Goal: Task Accomplishment & Management: Manage account settings

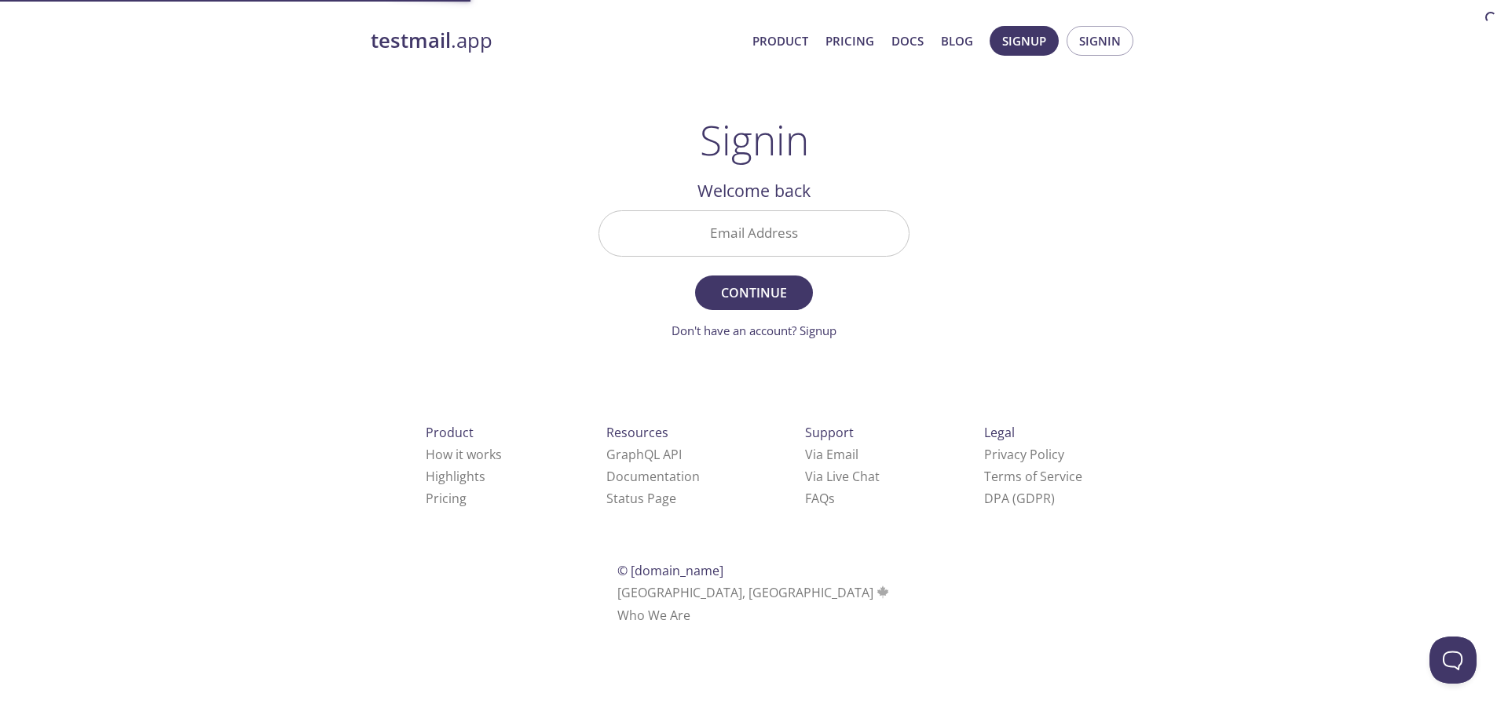
click at [775, 218] on input "Email Address" at bounding box center [753, 233] width 309 height 45
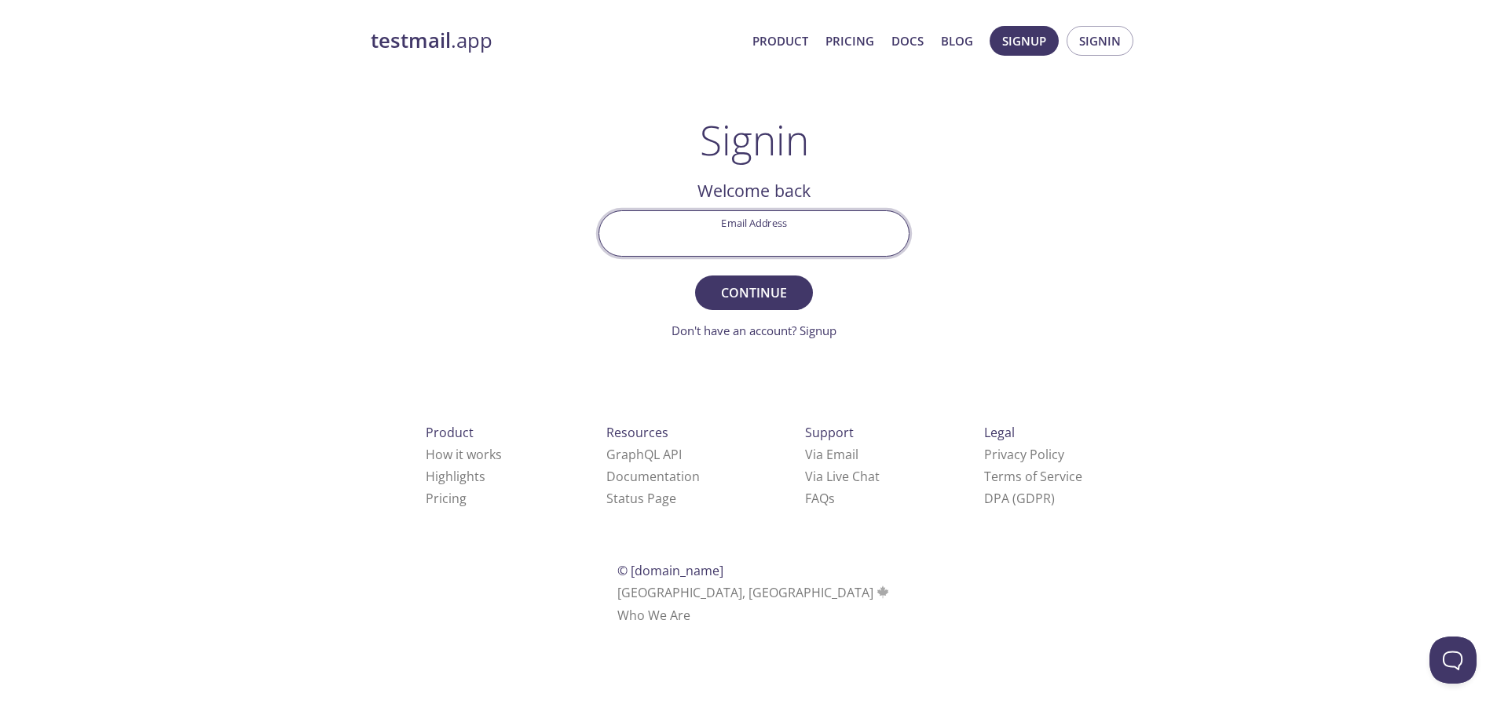
type input "[EMAIL_ADDRESS][DOMAIN_NAME]"
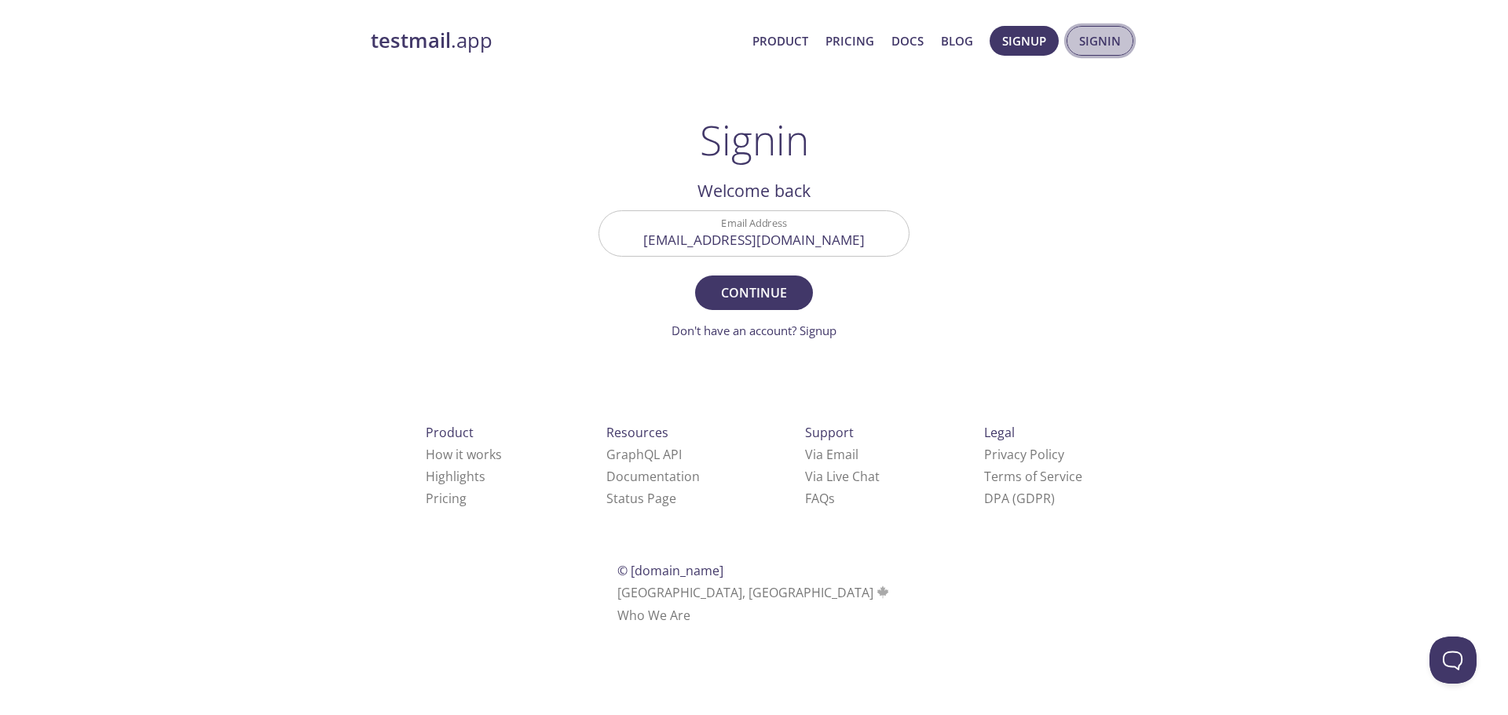
click at [1077, 45] on button "Signin" at bounding box center [1099, 41] width 67 height 30
click at [763, 296] on span "Continue" at bounding box center [753, 293] width 83 height 22
click at [697, 233] on input "Signin Security Code" at bounding box center [753, 233] width 309 height 45
paste input "MJ7R7HE"
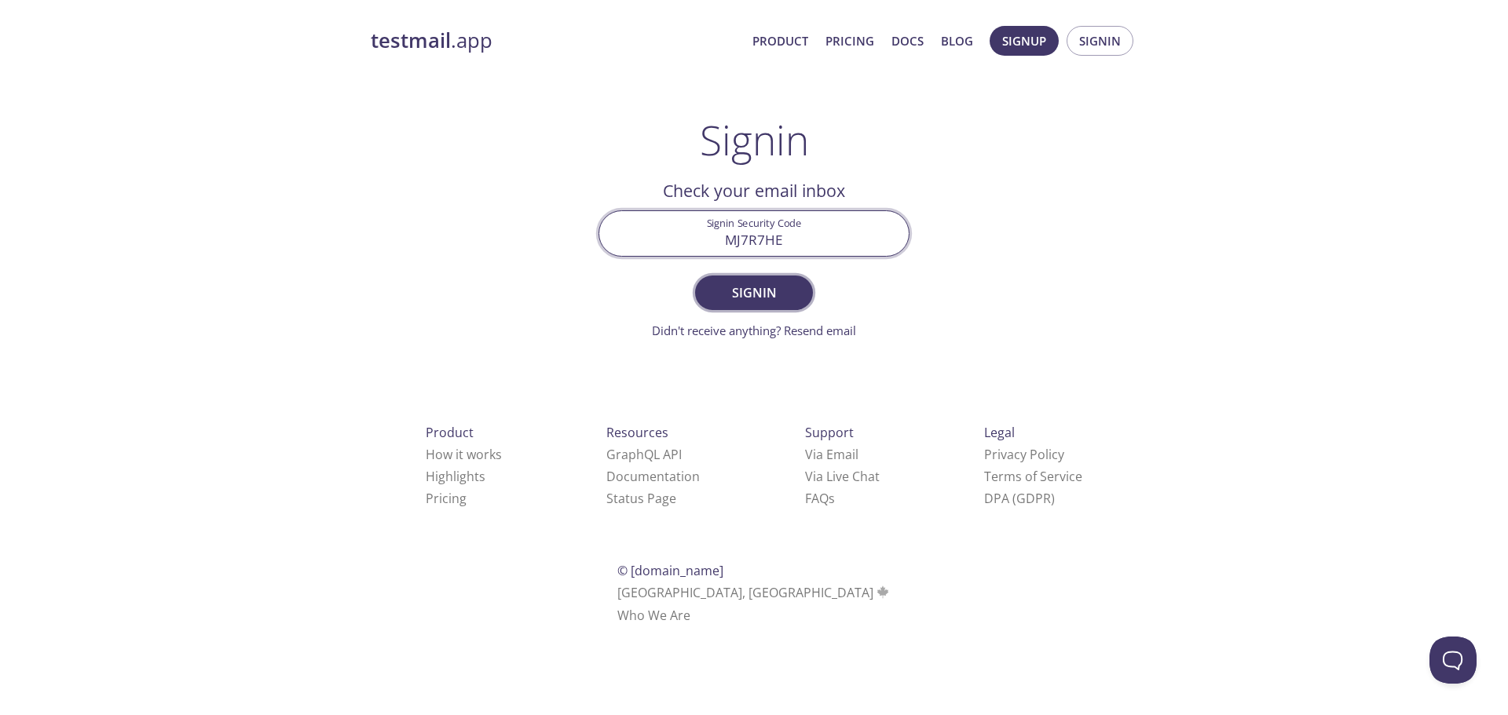
type input "MJ7R7HE"
click at [744, 295] on span "Signin" at bounding box center [753, 293] width 83 height 22
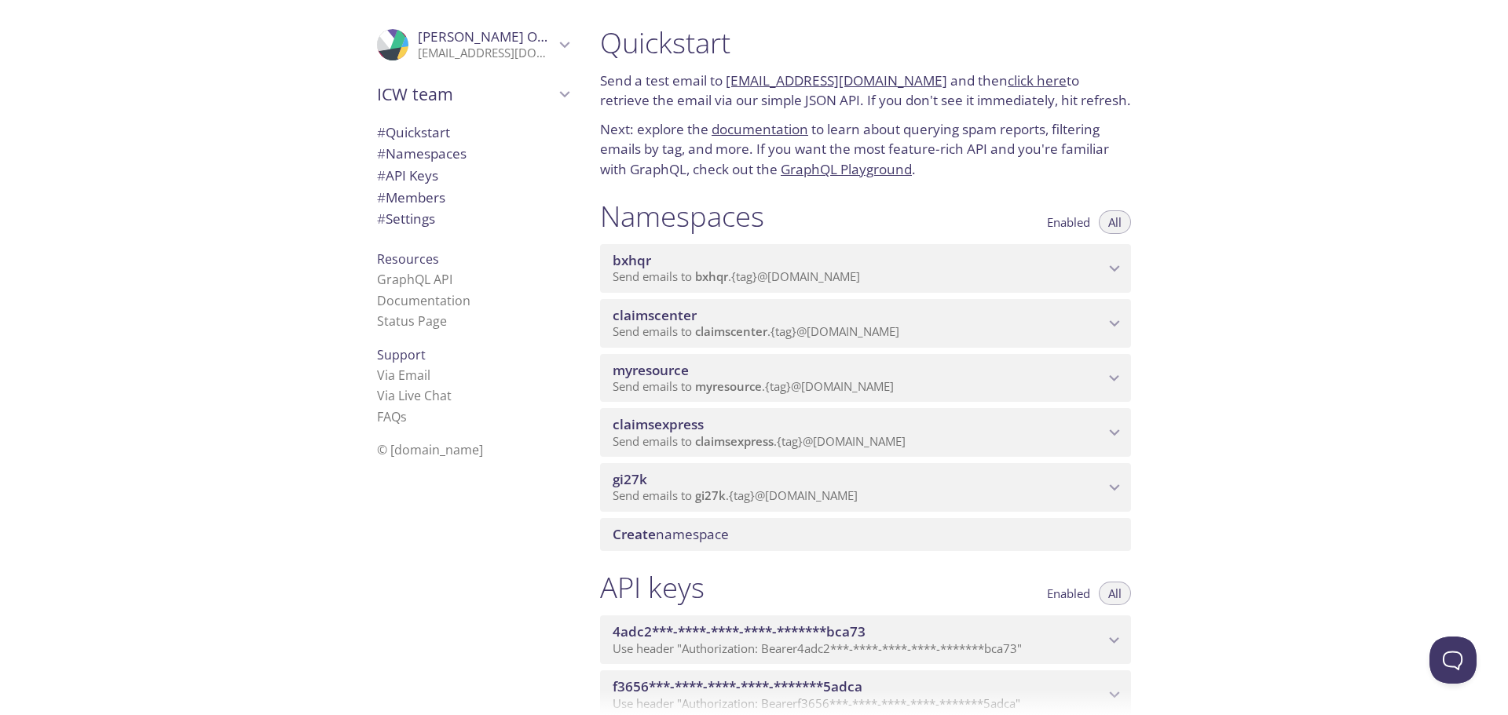
click at [1109, 316] on icon "claimscenter namespace" at bounding box center [1114, 323] width 20 height 20
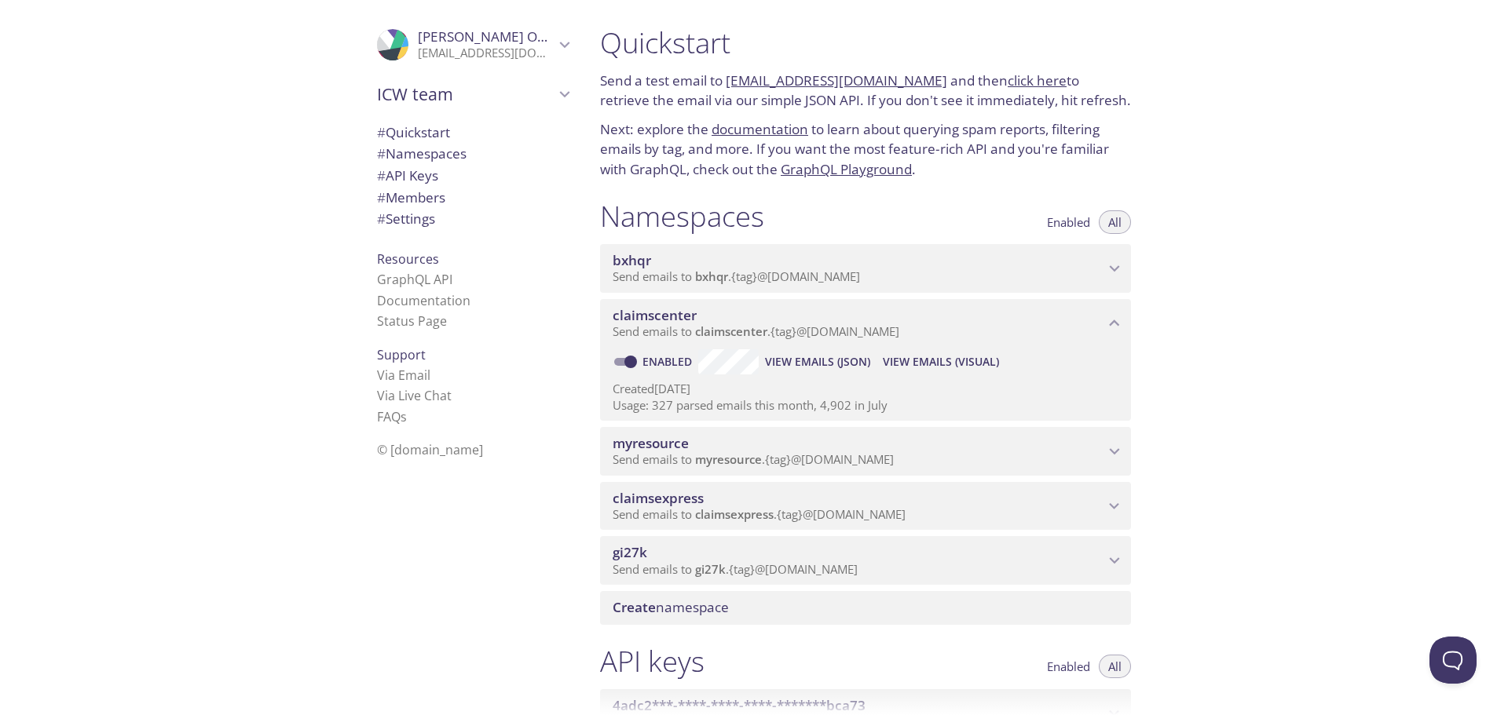
click at [823, 353] on span "View Emails (JSON)" at bounding box center [817, 362] width 105 height 19
click at [907, 357] on span "View Emails (Visual)" at bounding box center [941, 362] width 116 height 19
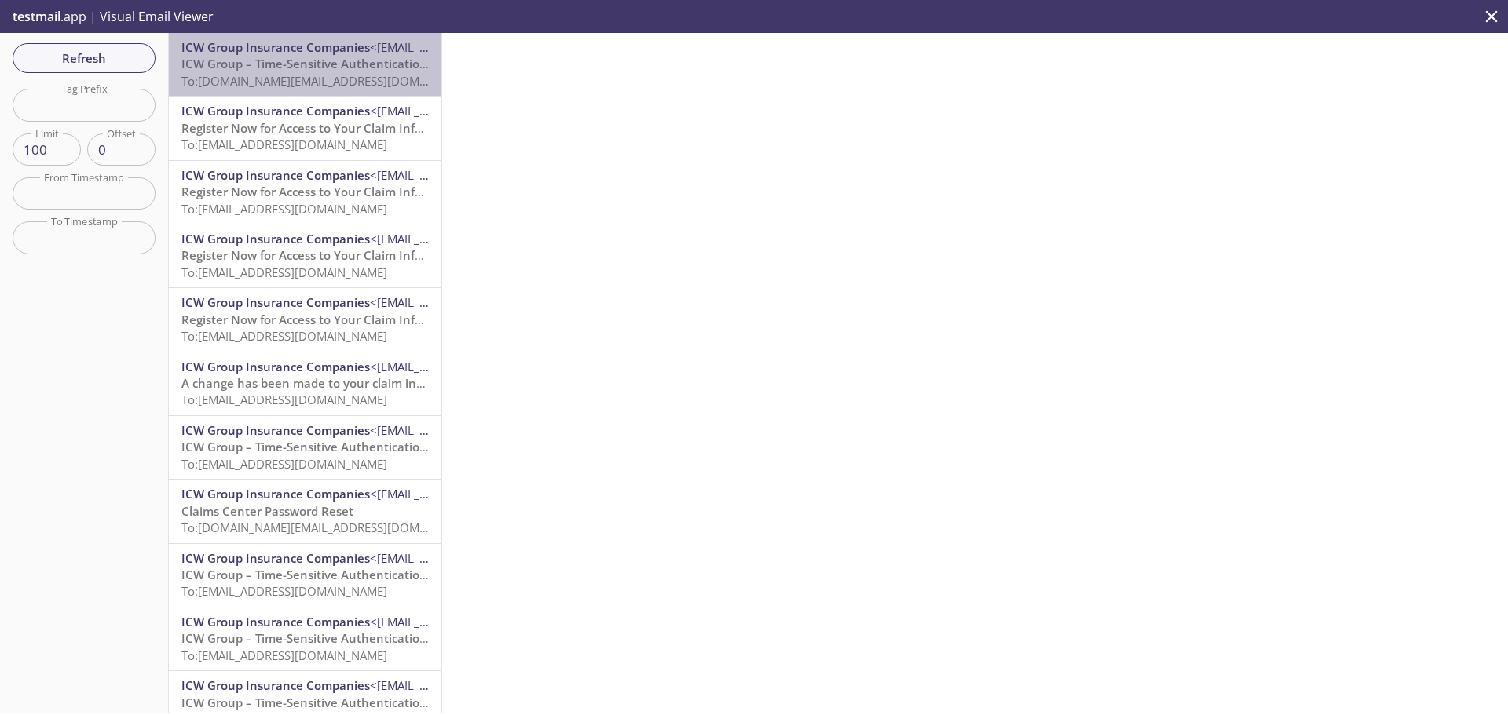
click at [344, 69] on span "ICW Group – Time-Sensitive Authentication Code" at bounding box center [320, 64] width 278 height 16
